Goal: Check status: Check status

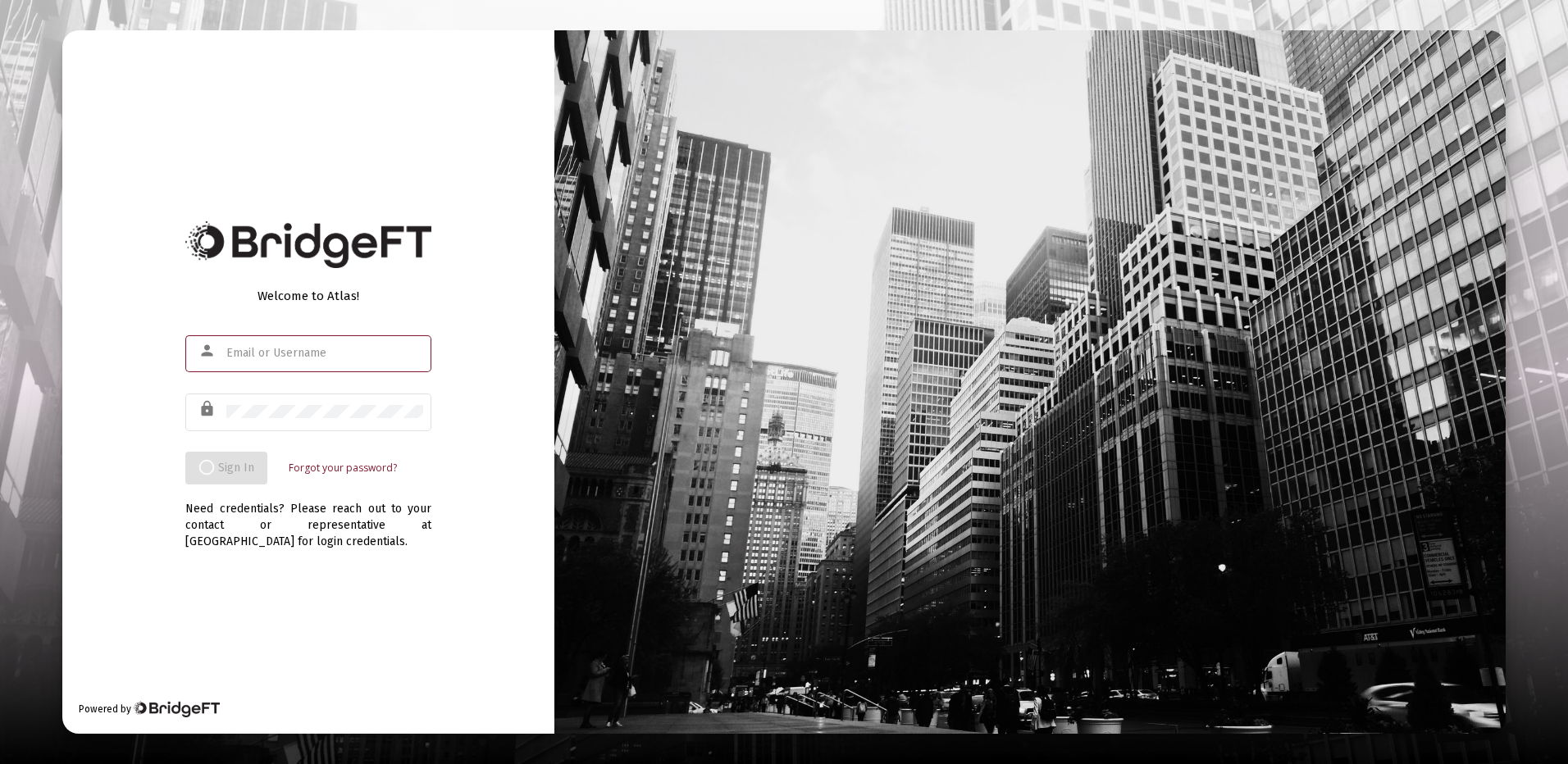
click at [285, 350] on input "text" at bounding box center [325, 353] width 196 height 13
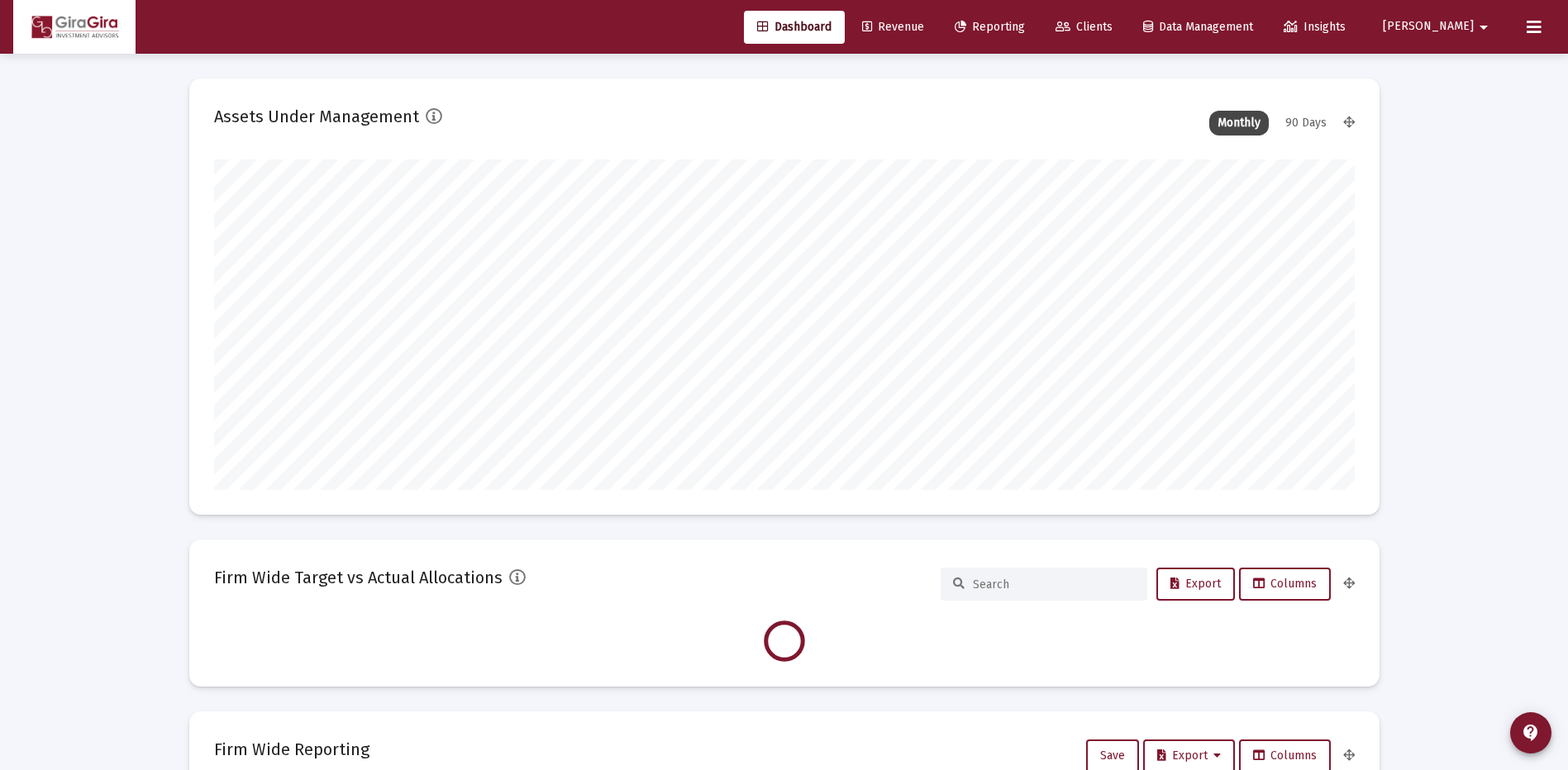
scroll to position [331, 1141]
type input "[DATE]"
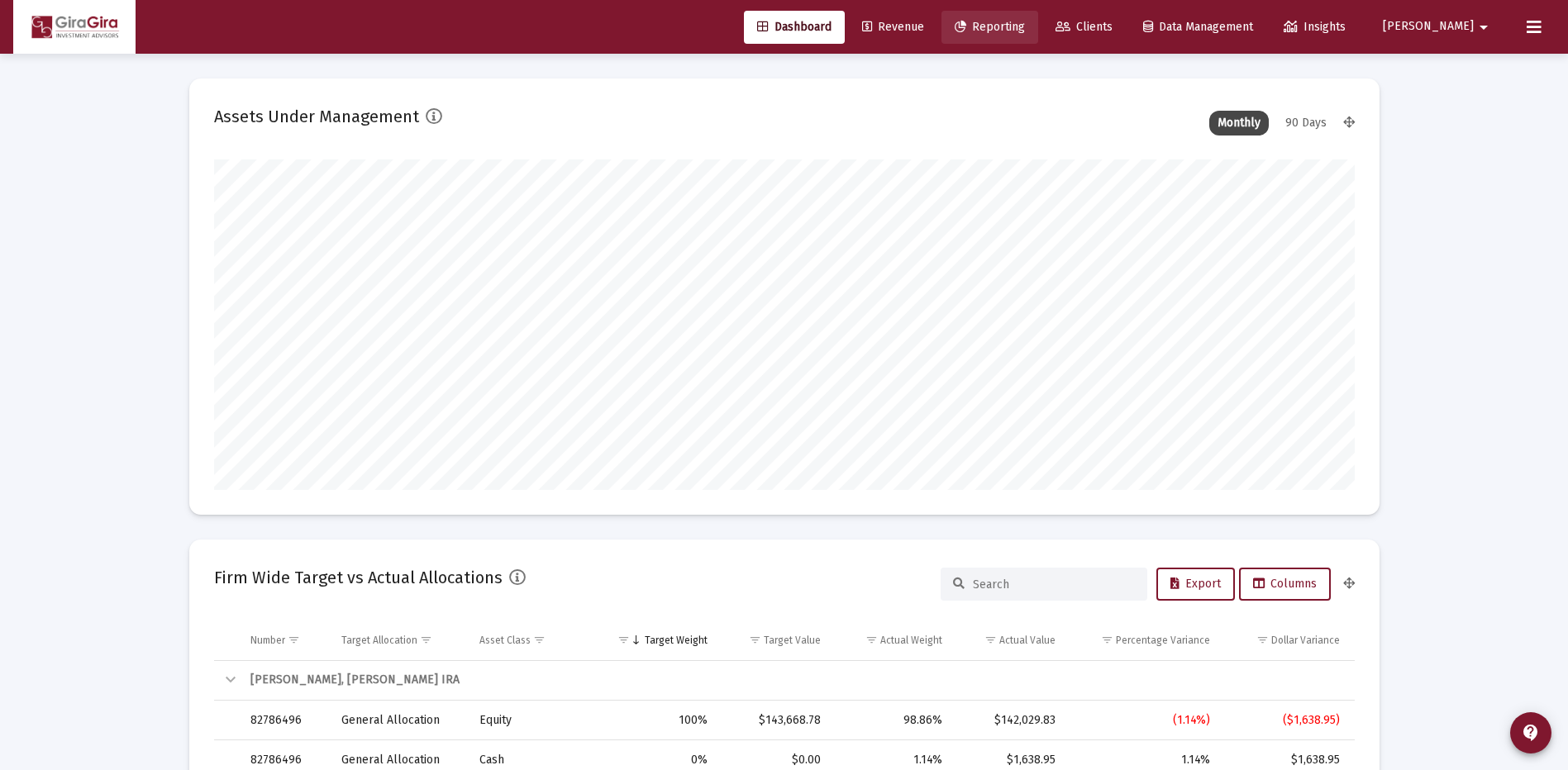
click at [1024, 26] on span "Reporting" at bounding box center [990, 27] width 70 height 14
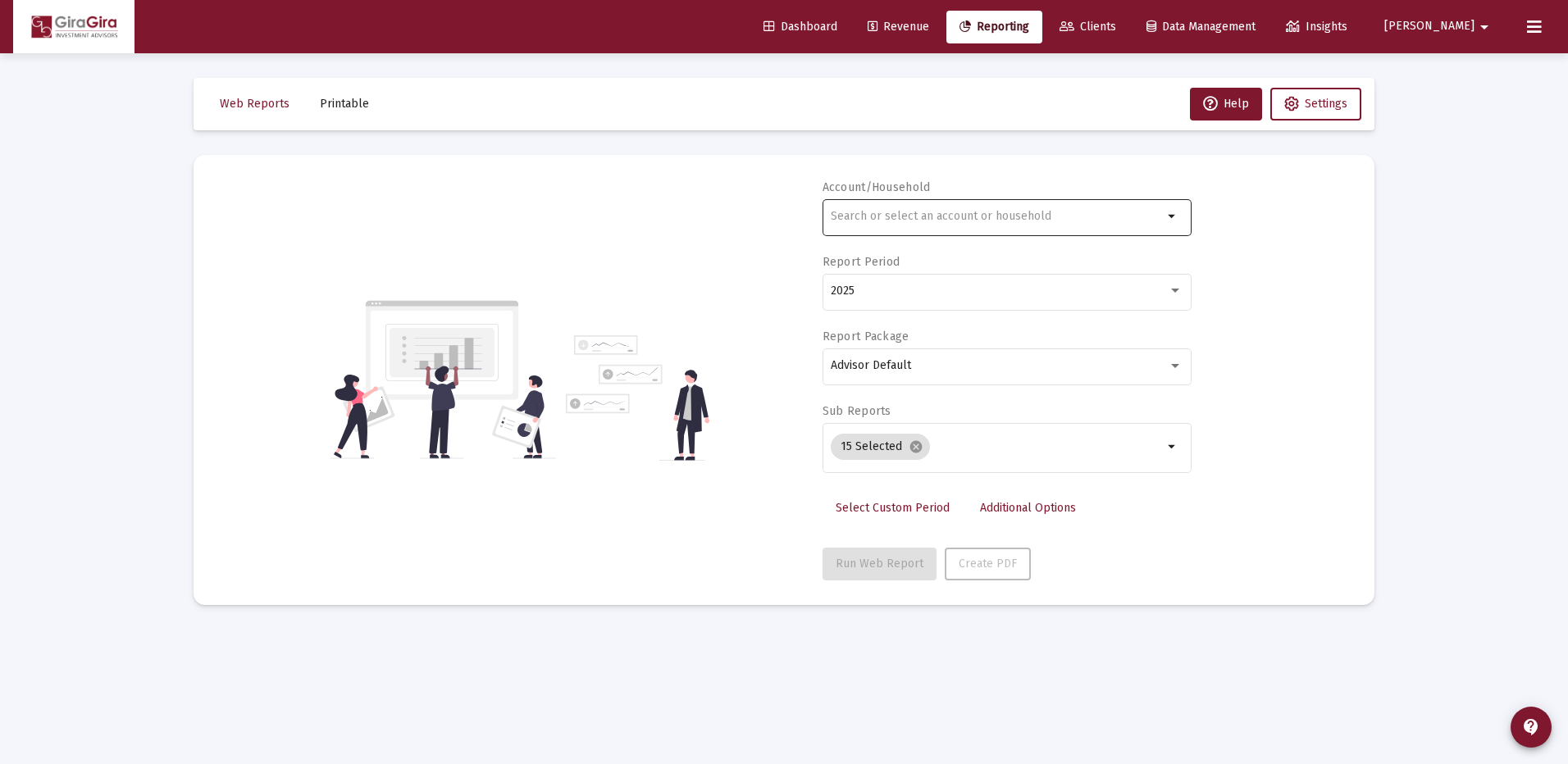
click at [857, 216] on input "text" at bounding box center [997, 216] width 333 height 13
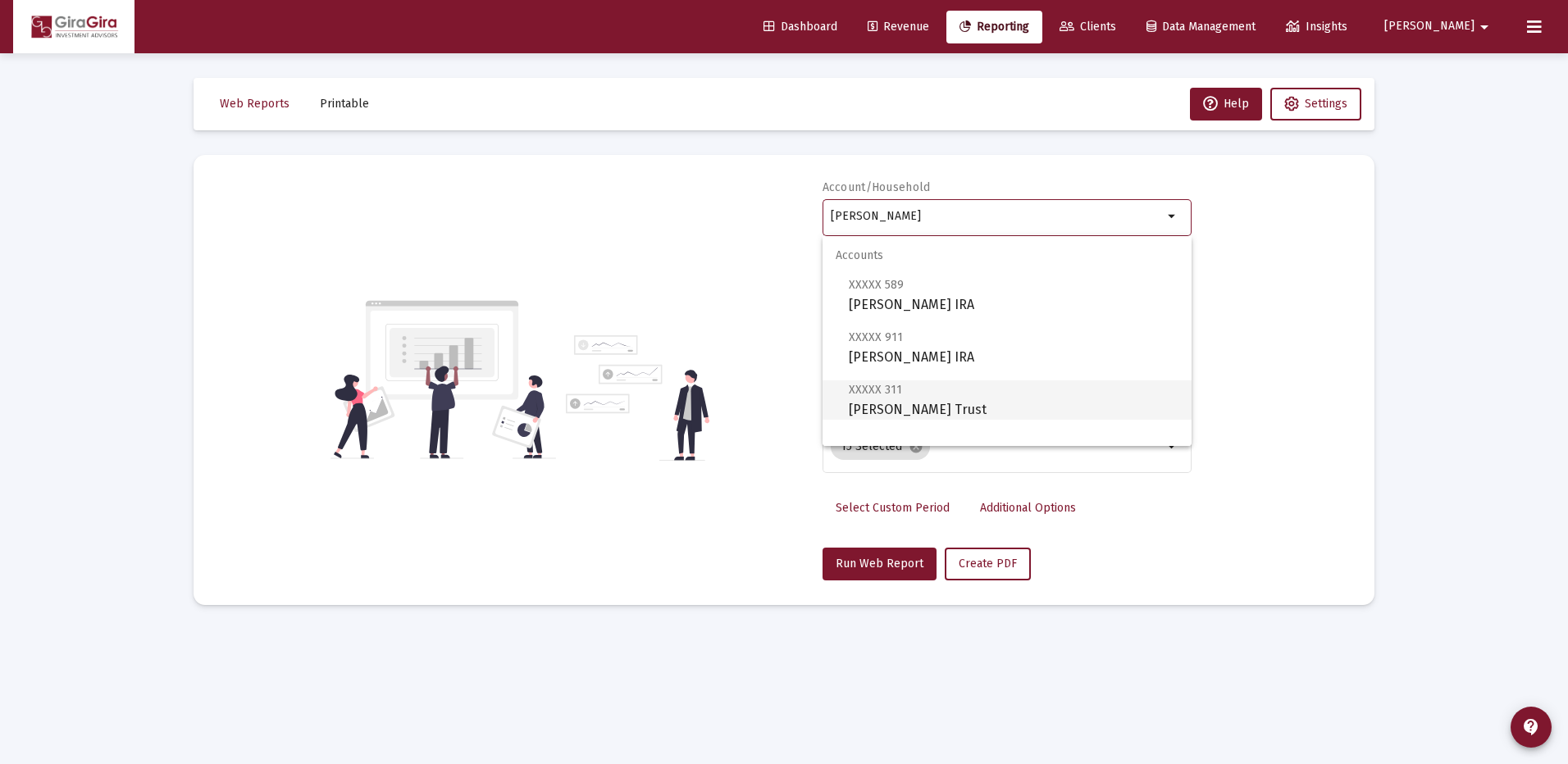
click at [945, 404] on span "XXXXX 311 [PERSON_NAME] Trust" at bounding box center [1013, 400] width 330 height 40
type input "[PERSON_NAME] Trust"
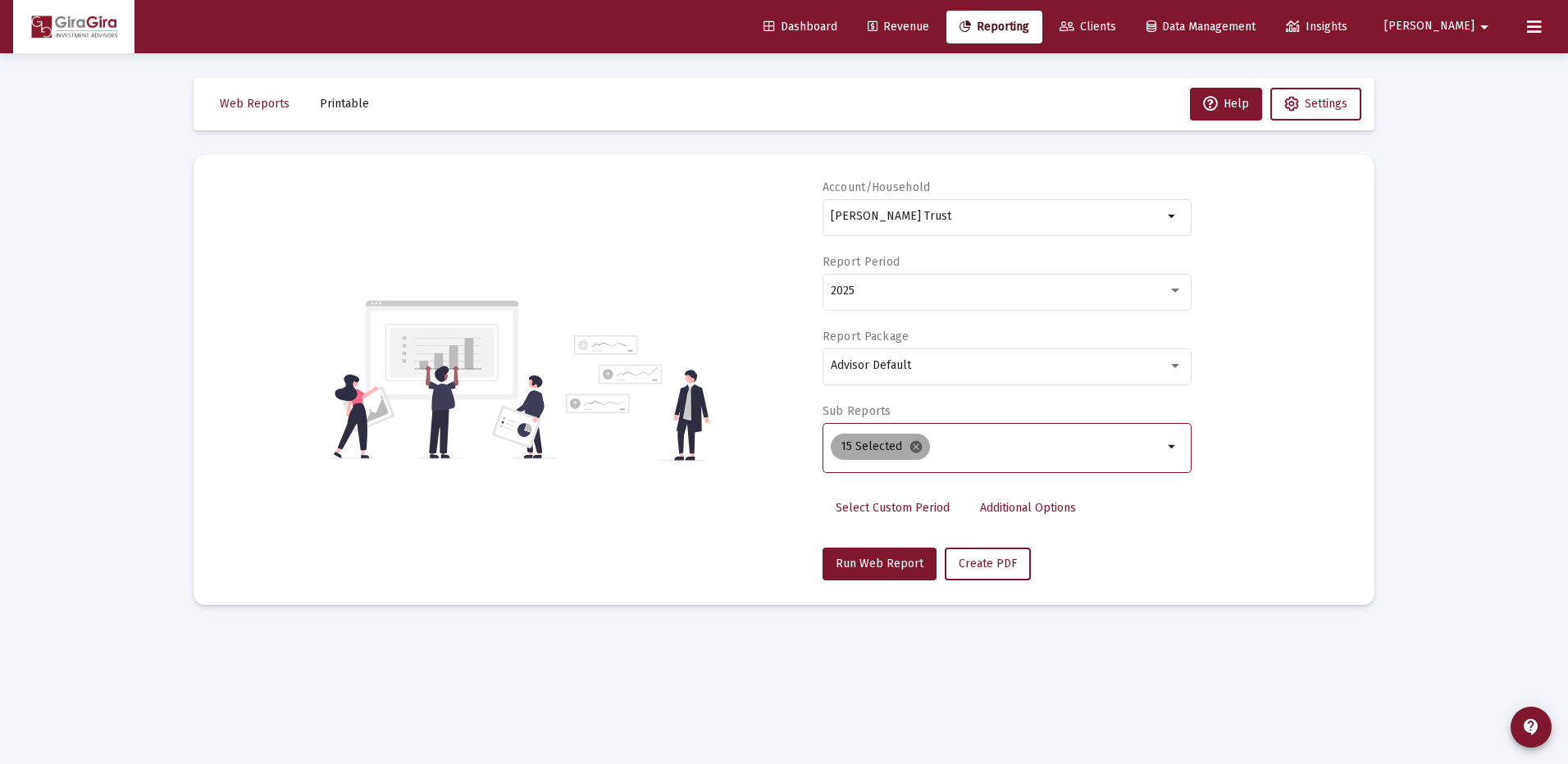
click at [912, 443] on mat-icon "cancel" at bounding box center [916, 446] width 15 height 15
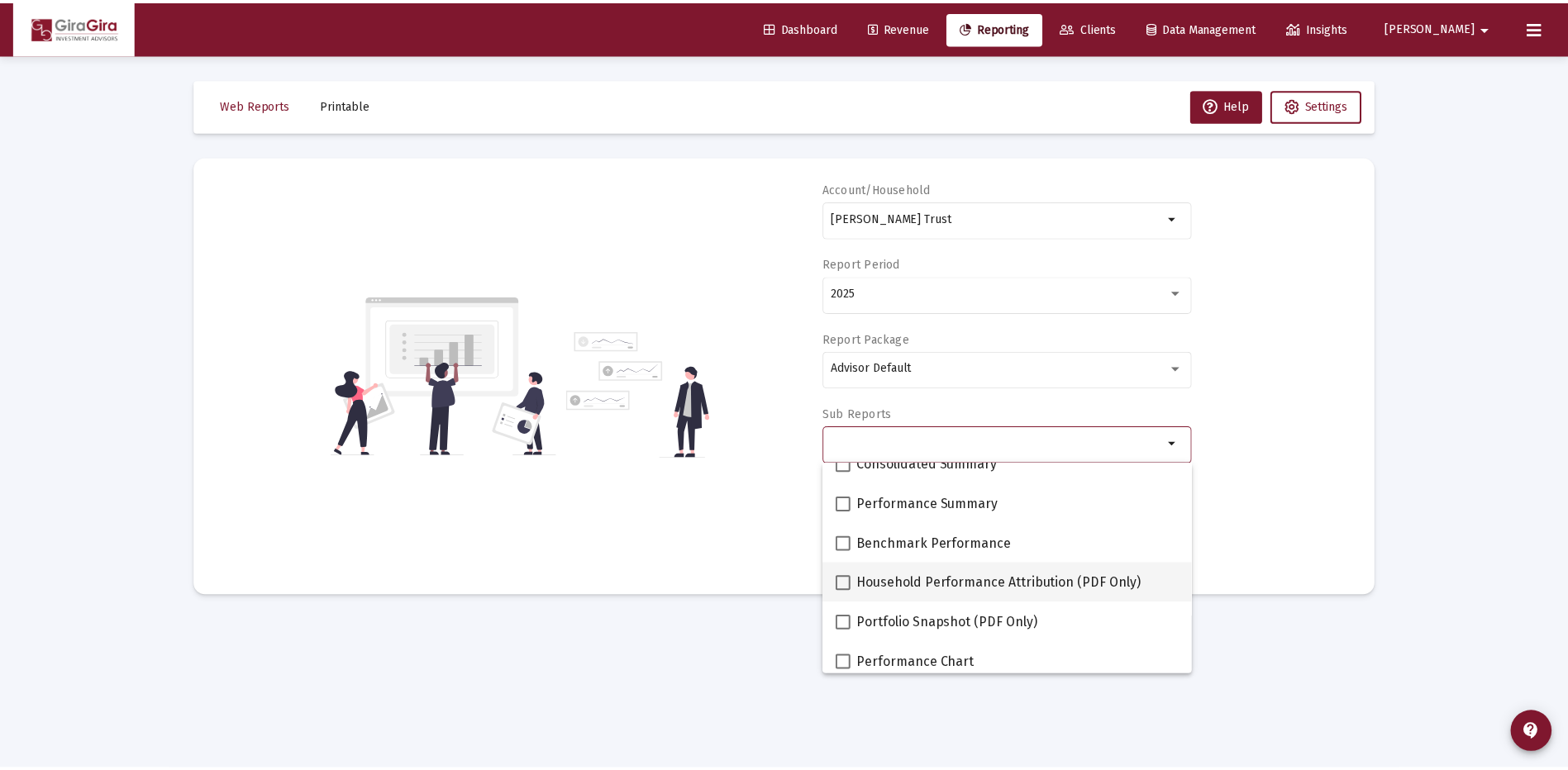
scroll to position [165, 0]
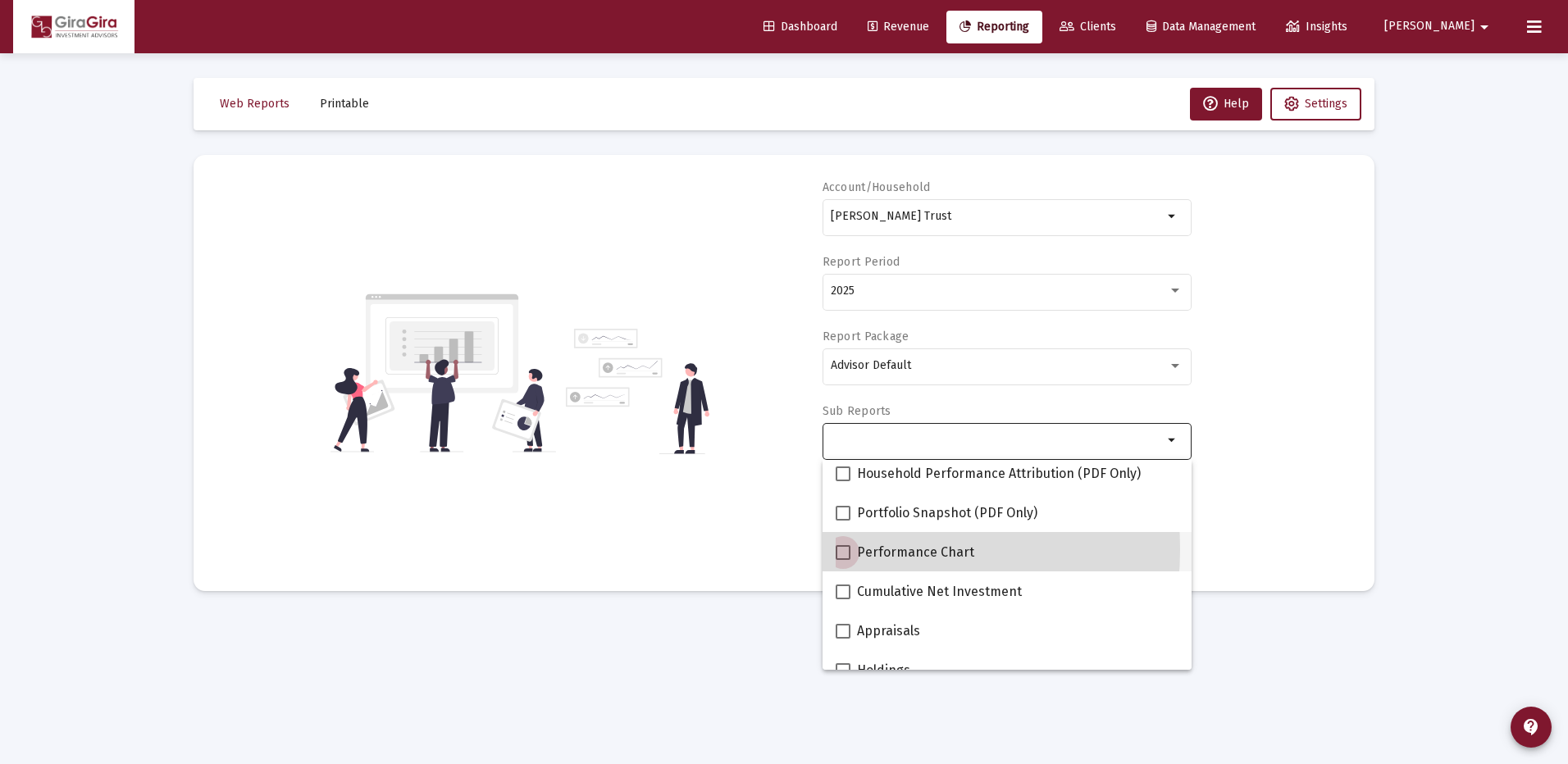
click at [846, 550] on span at bounding box center [843, 552] width 15 height 15
click at [843, 560] on input "Performance Chart" at bounding box center [843, 560] width 1 height 1
checkbox input "true"
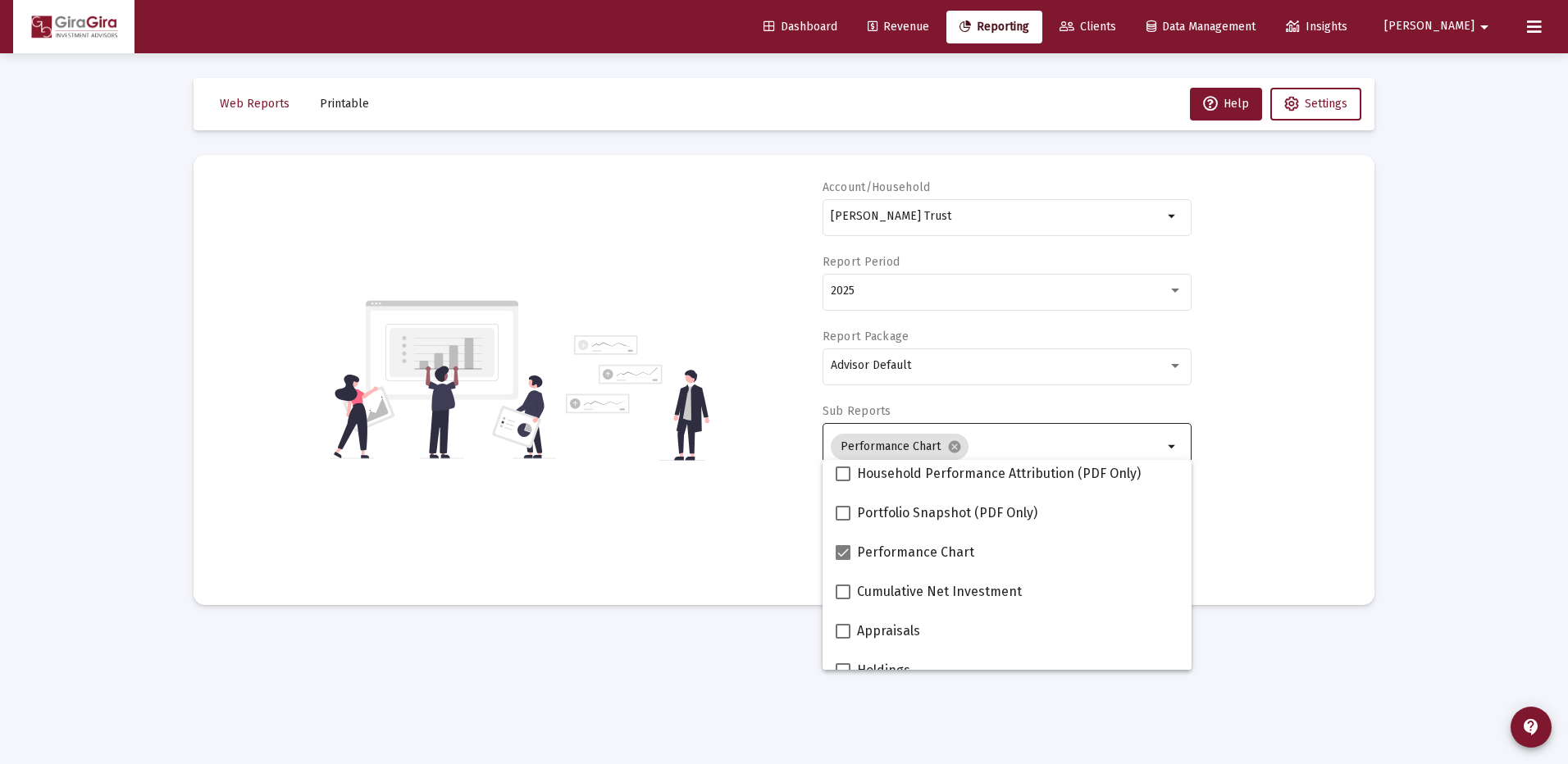
click at [1309, 469] on div "Account/[PERSON_NAME] Trust arrow_drop_down Report Period 2025 Report Package A…" at bounding box center [784, 380] width 1132 height 401
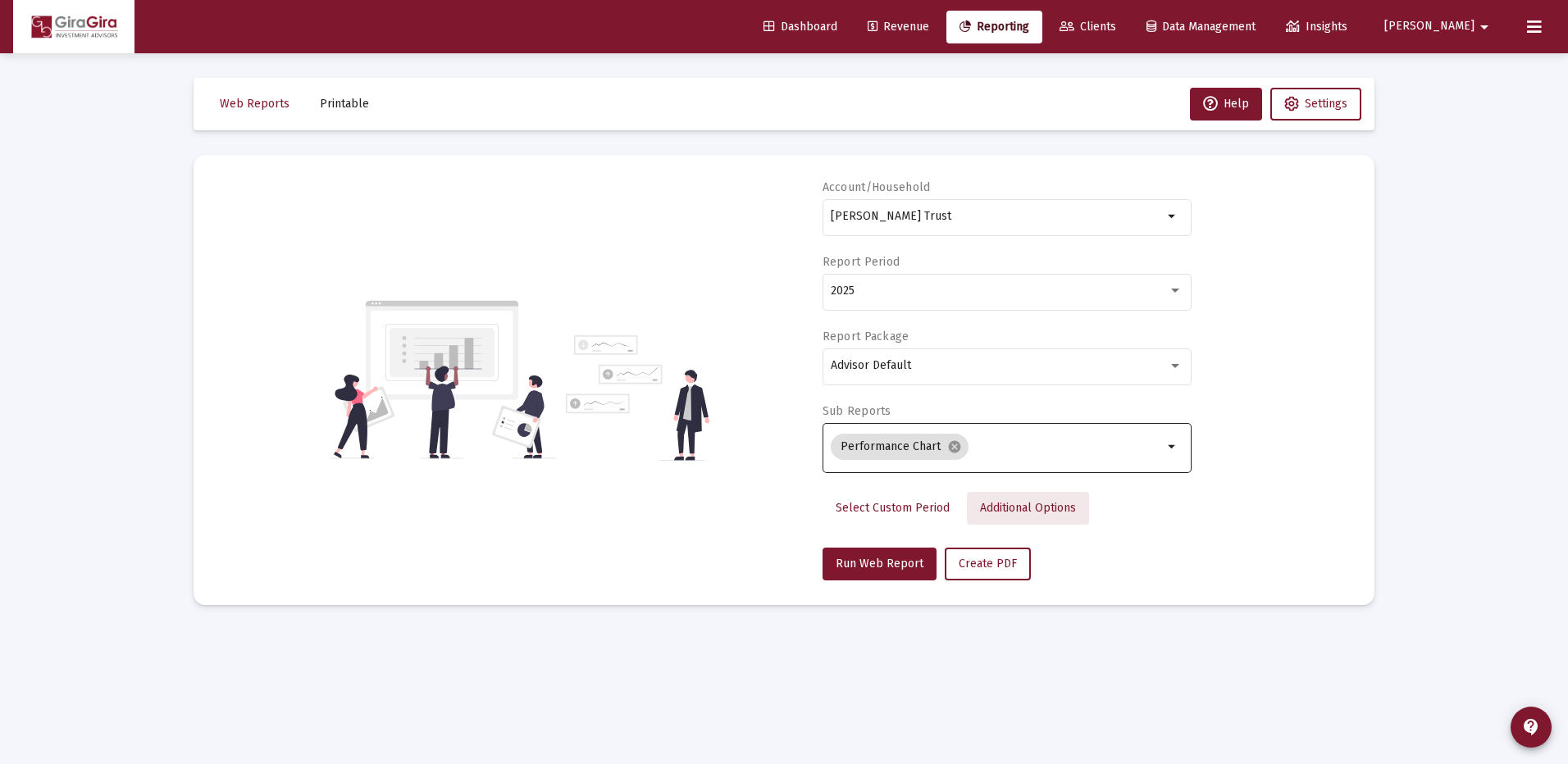
click at [1004, 504] on span "Additional Options" at bounding box center [1028, 508] width 96 height 14
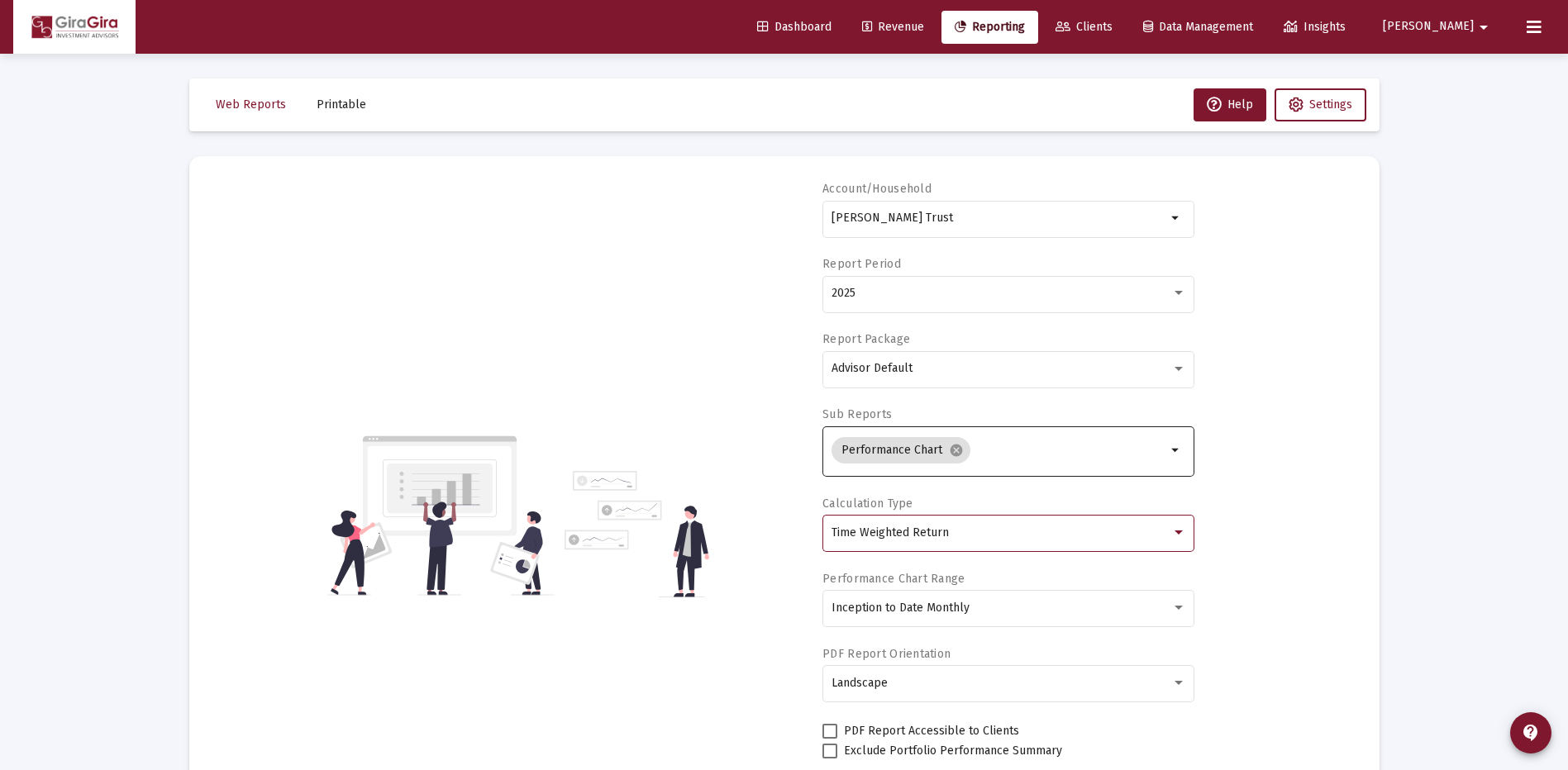
click at [929, 530] on span "Time Weighted Return" at bounding box center [890, 532] width 117 height 14
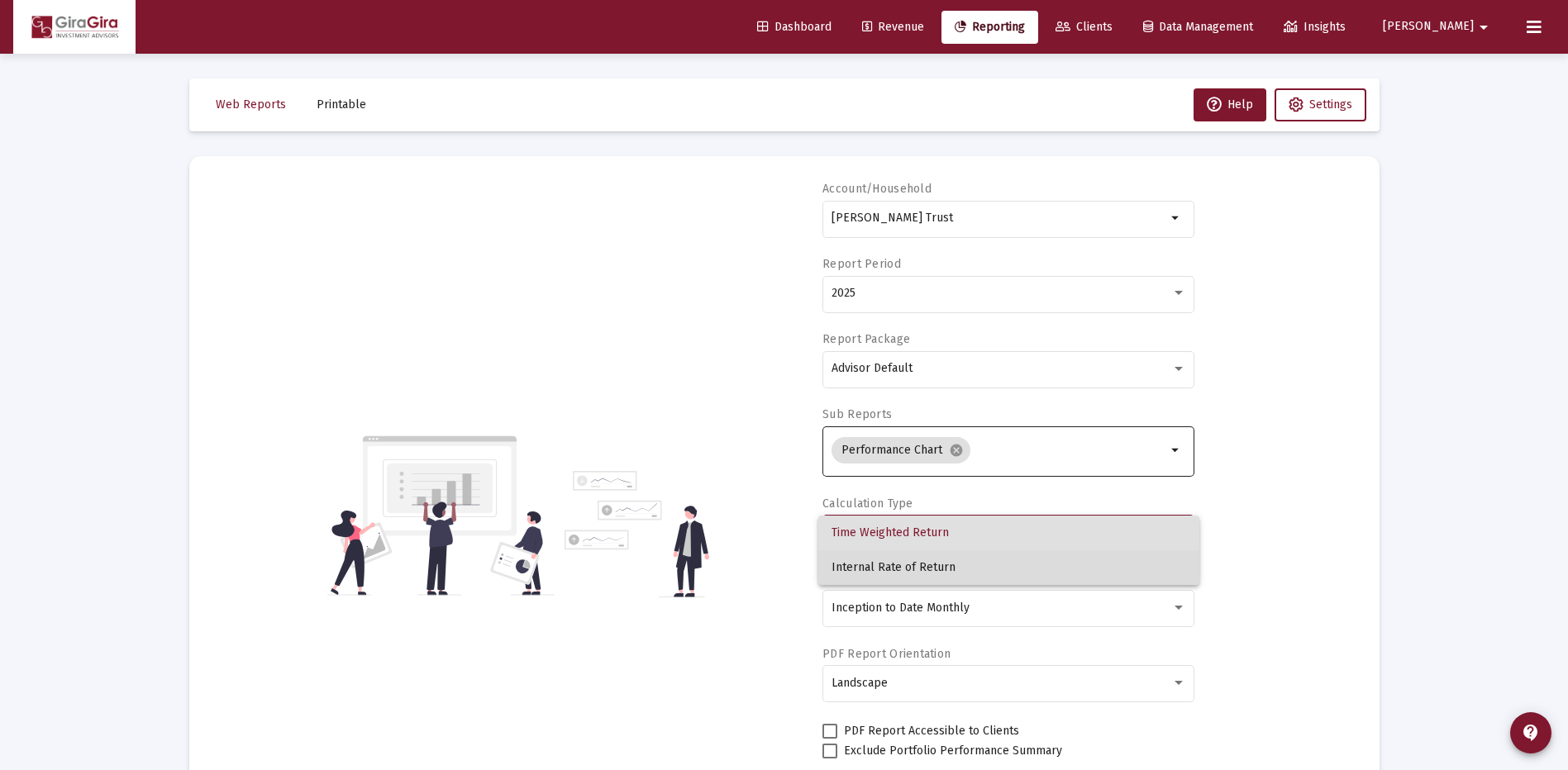
click at [918, 562] on span "Internal Rate of Return" at bounding box center [1009, 568] width 354 height 35
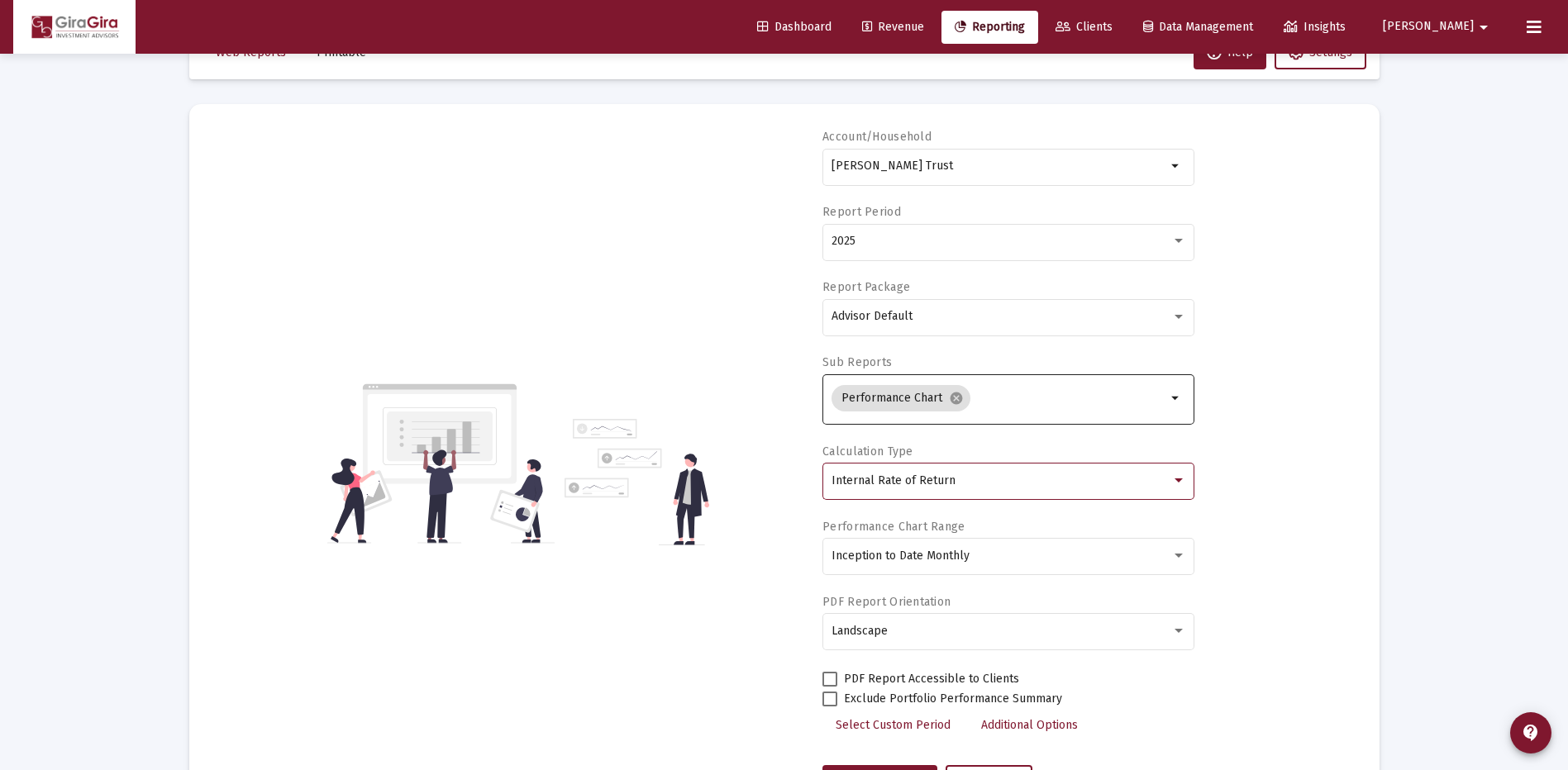
scroll to position [129, 0]
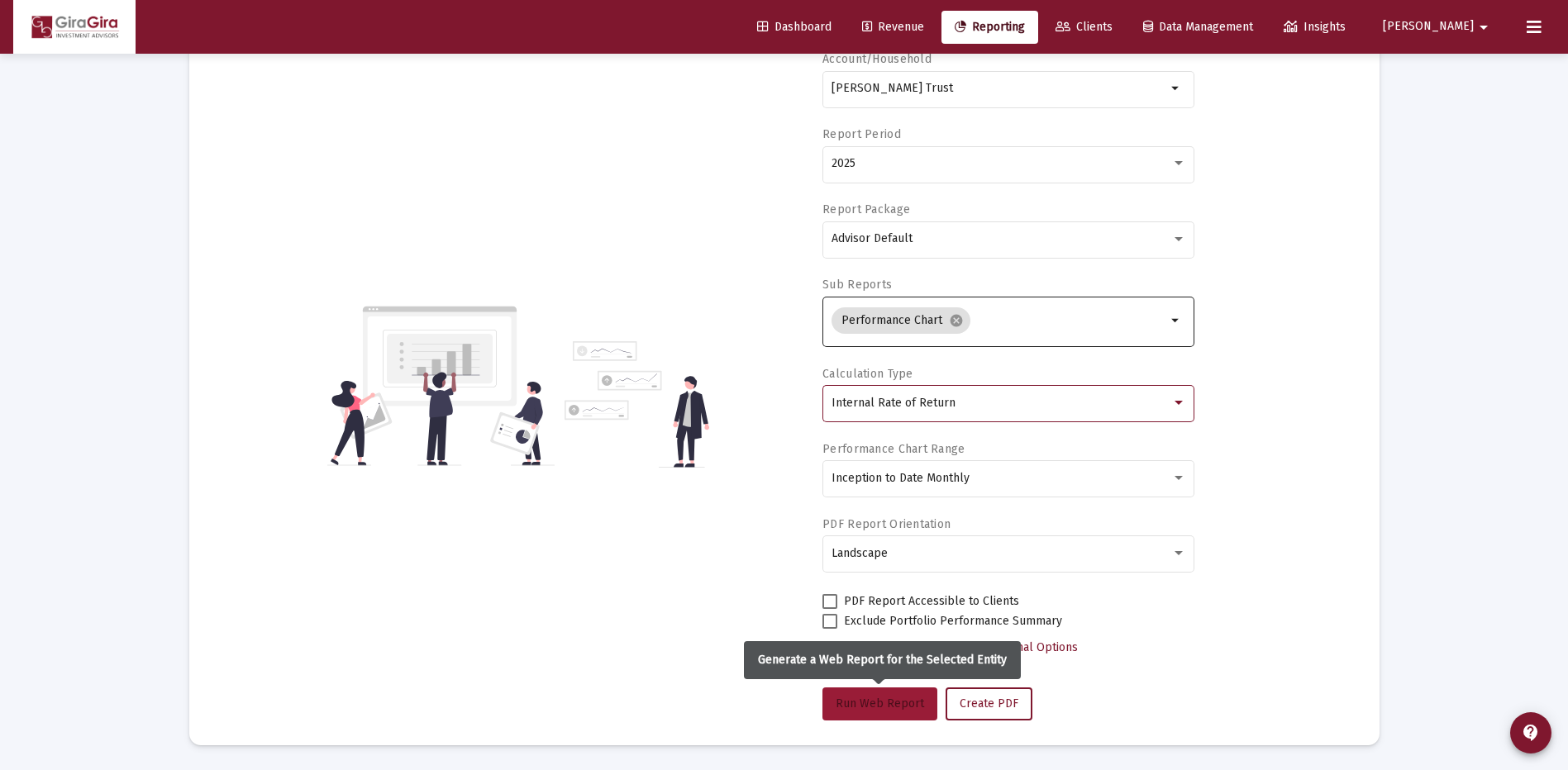
click at [874, 700] on span "Run Web Report" at bounding box center [880, 704] width 89 height 14
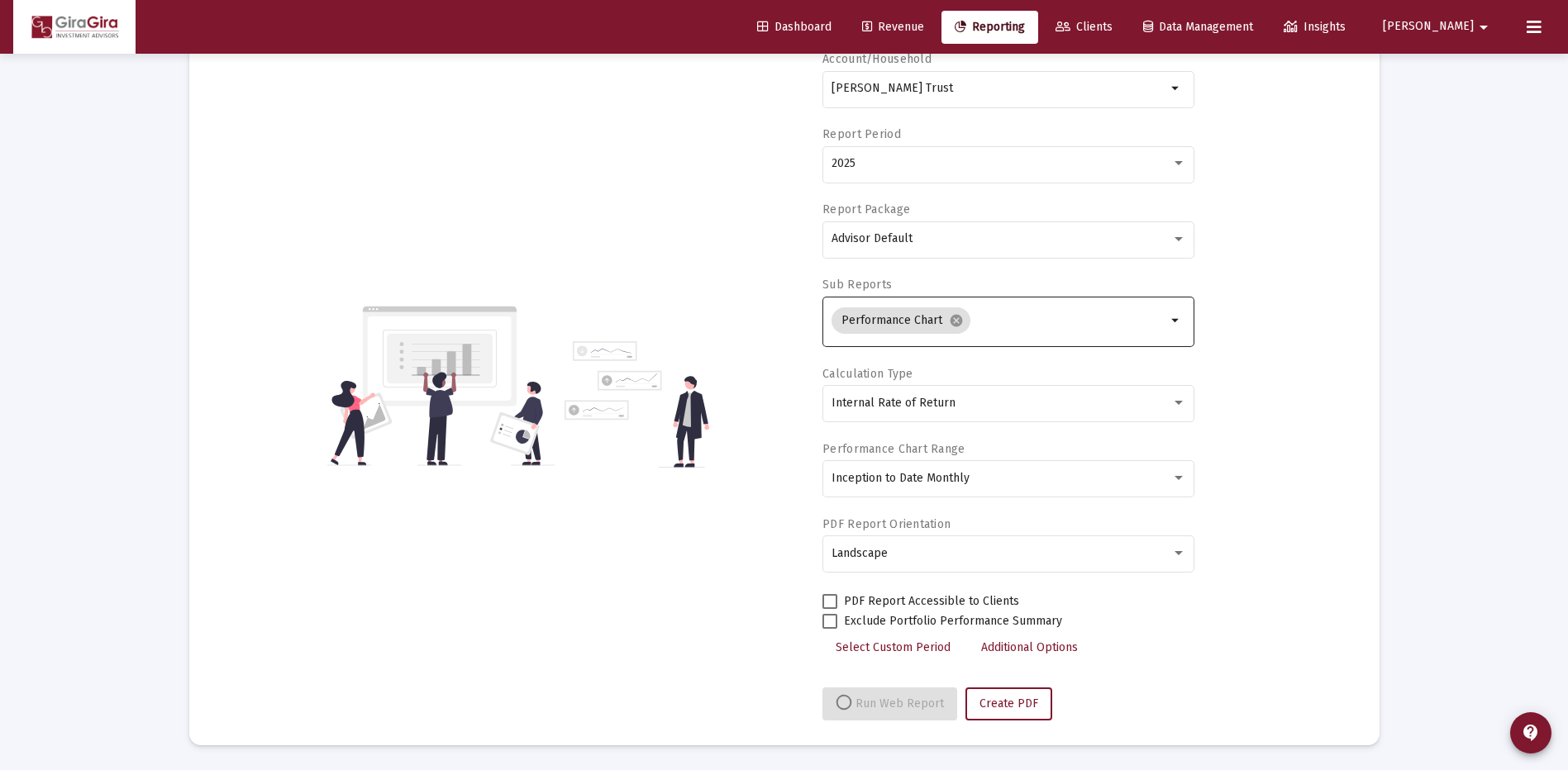
select select "View all"
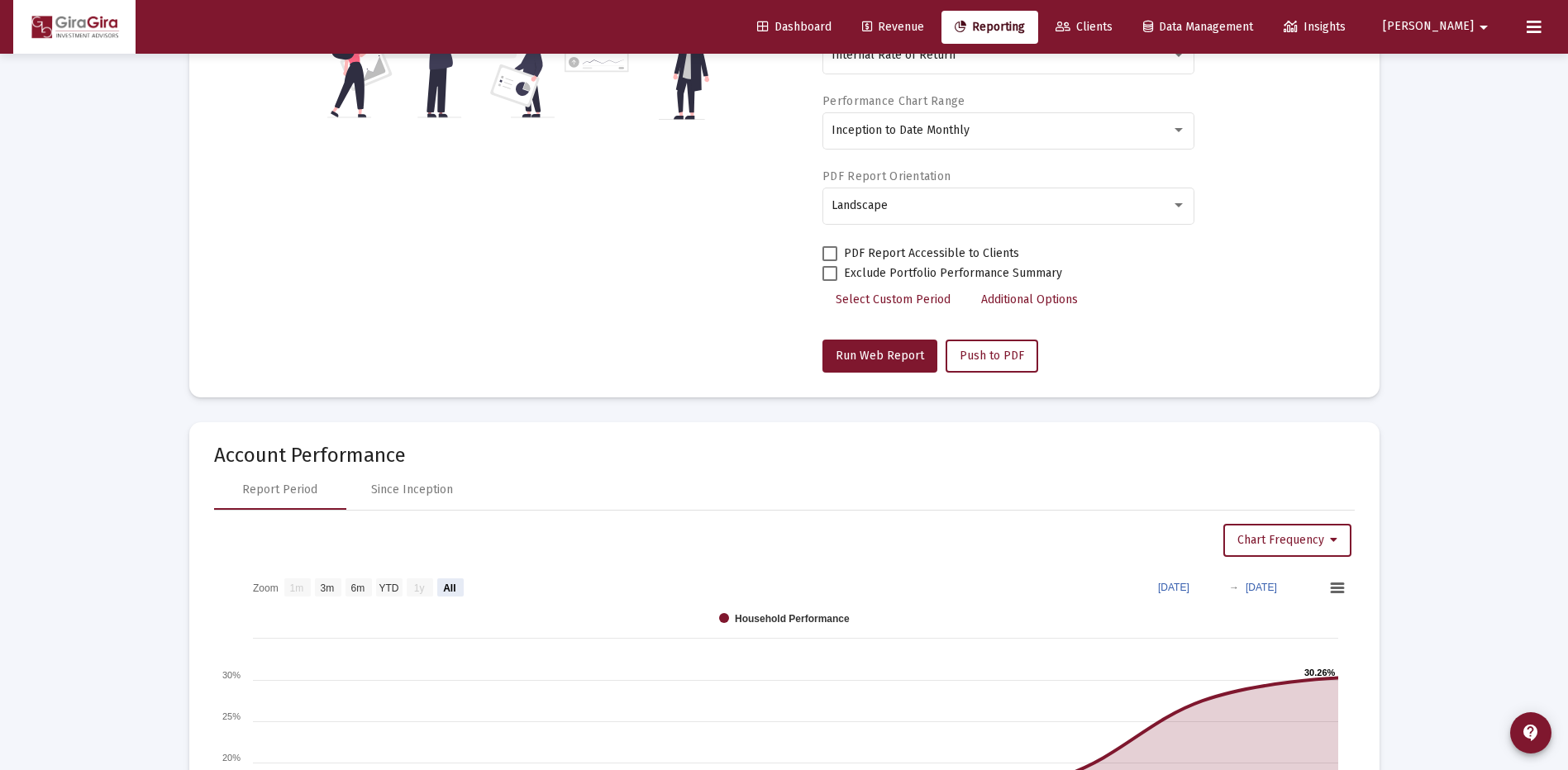
scroll to position [460, 0]
